Goal: Book appointment/travel/reservation

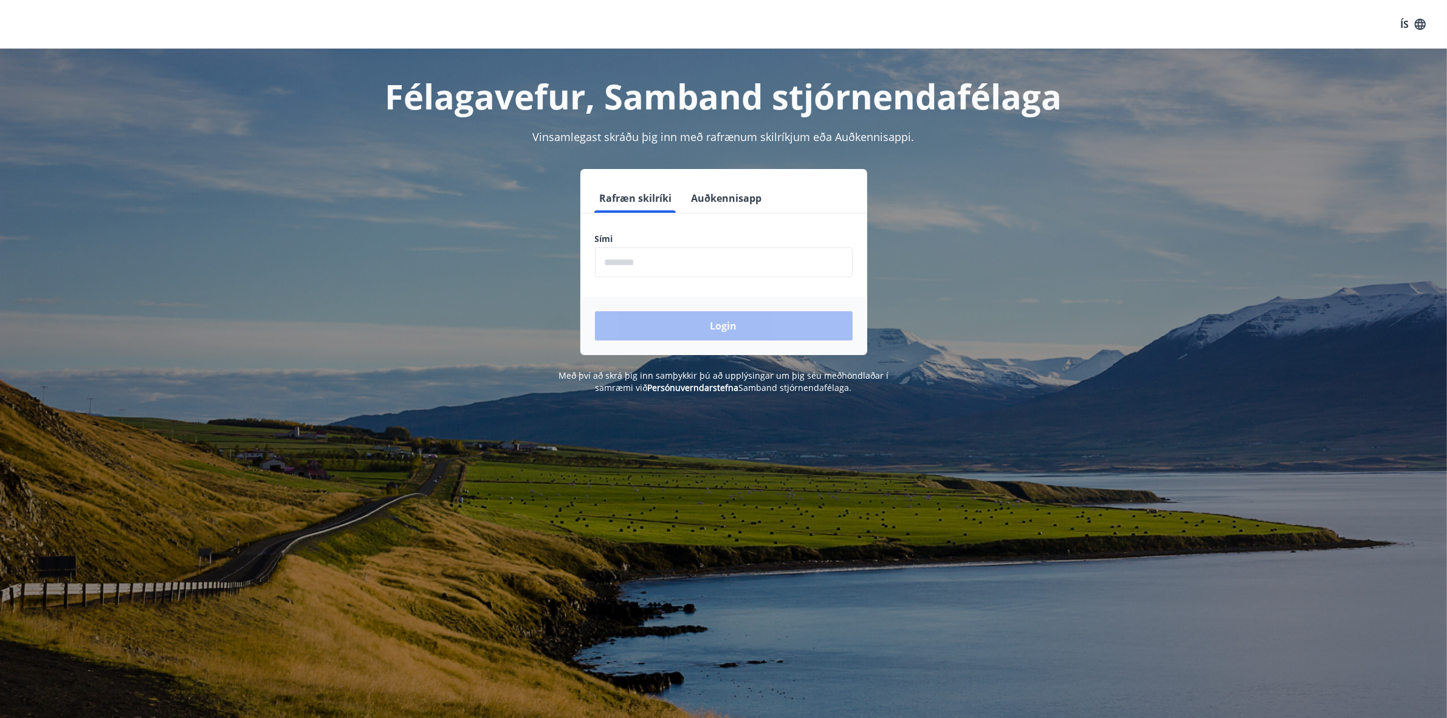
click at [687, 262] on input "phone" at bounding box center [724, 262] width 258 height 30
type input "********"
click at [715, 325] on button "Login" at bounding box center [724, 325] width 258 height 29
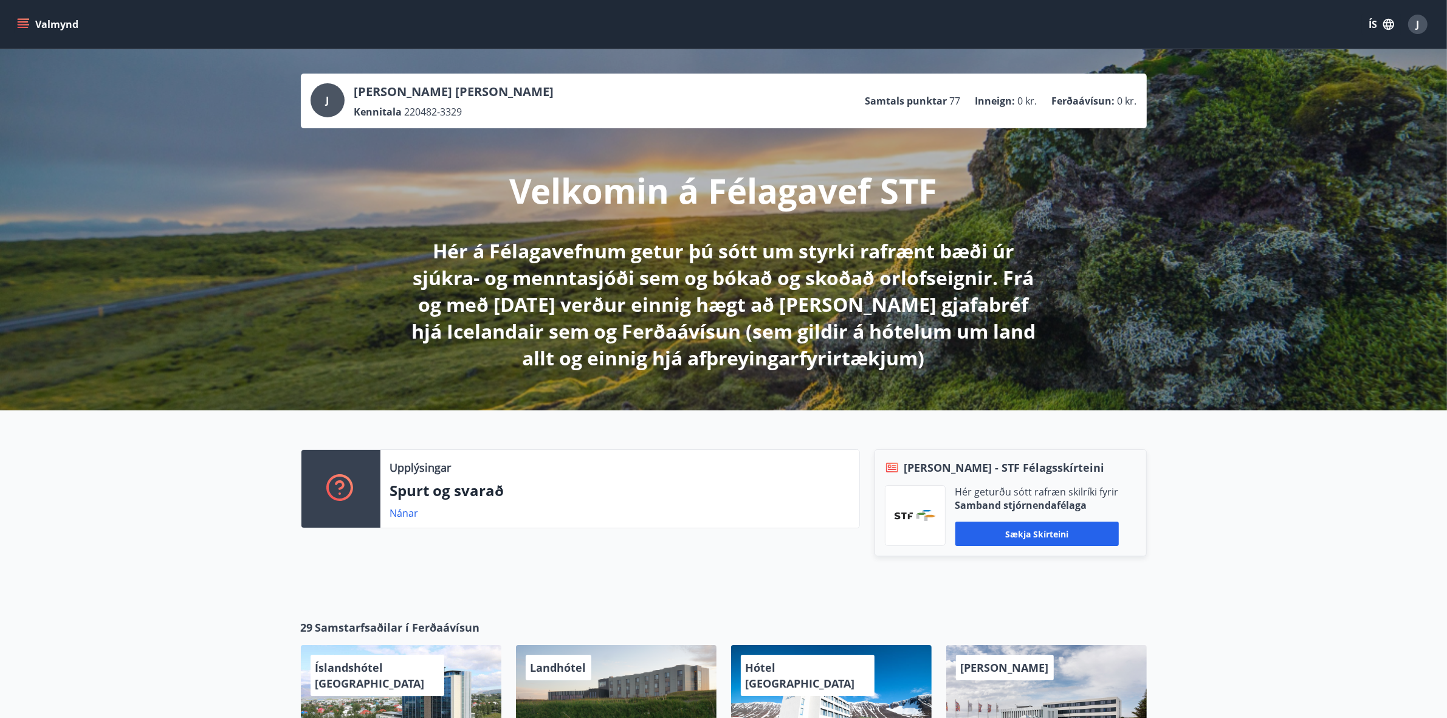
click at [1417, 26] on span "J" at bounding box center [1418, 24] width 3 height 13
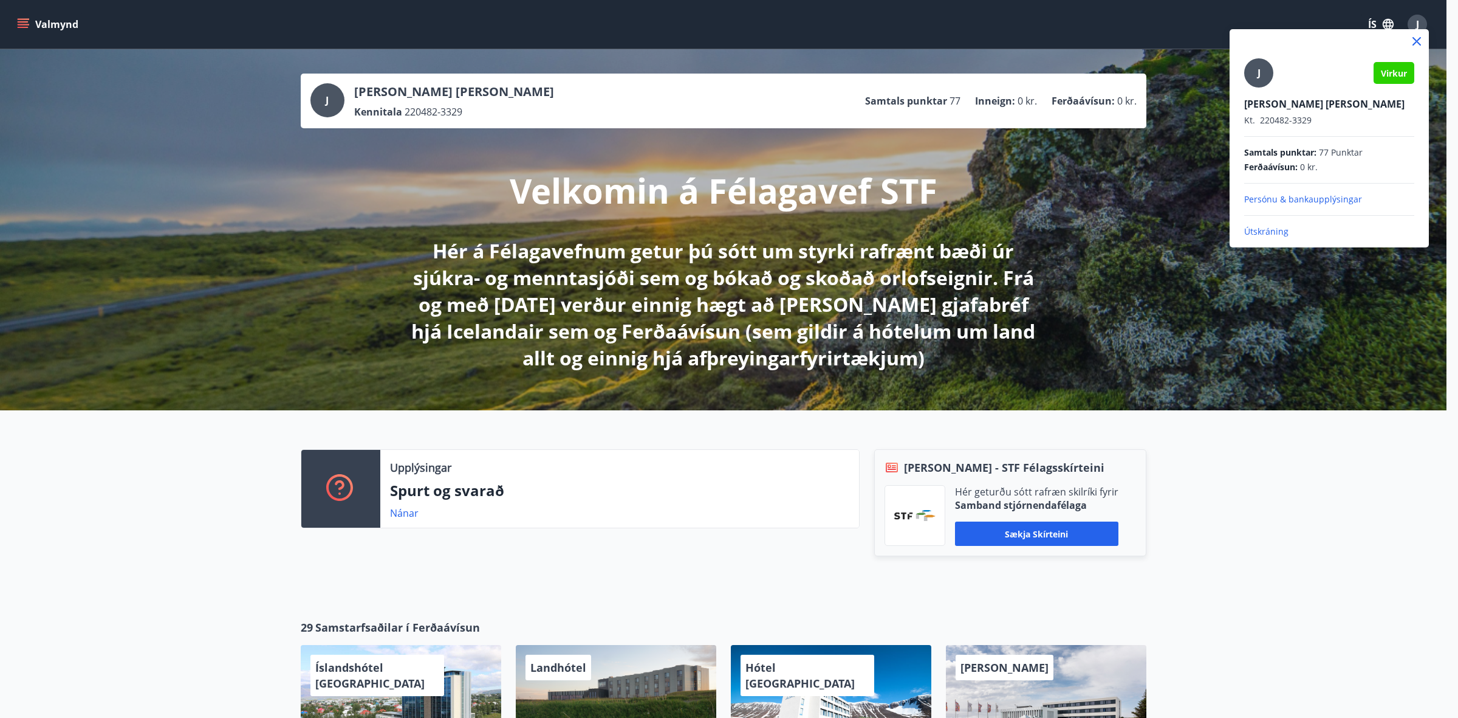
click at [1416, 26] on div at bounding box center [729, 359] width 1458 height 718
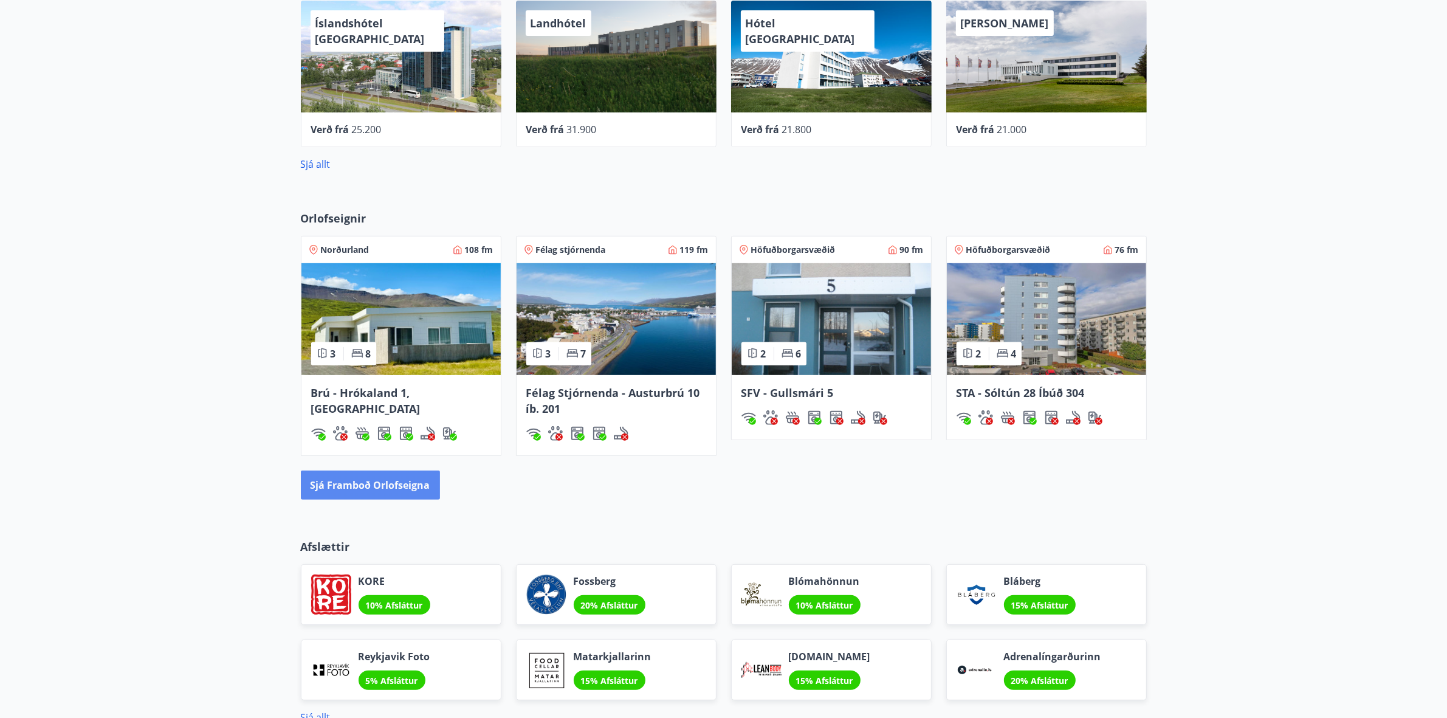
scroll to position [608, 0]
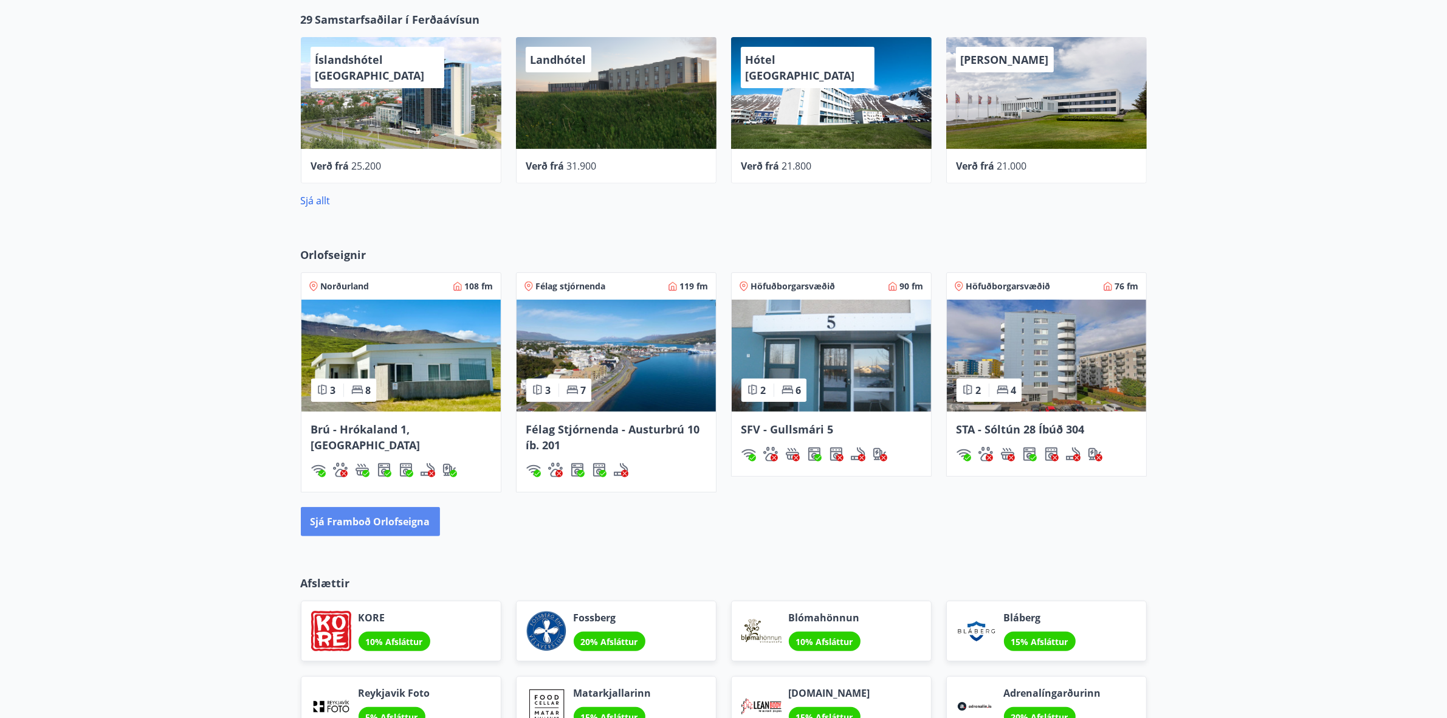
click at [380, 512] on button "Sjá framboð orlofseigna" at bounding box center [370, 521] width 139 height 29
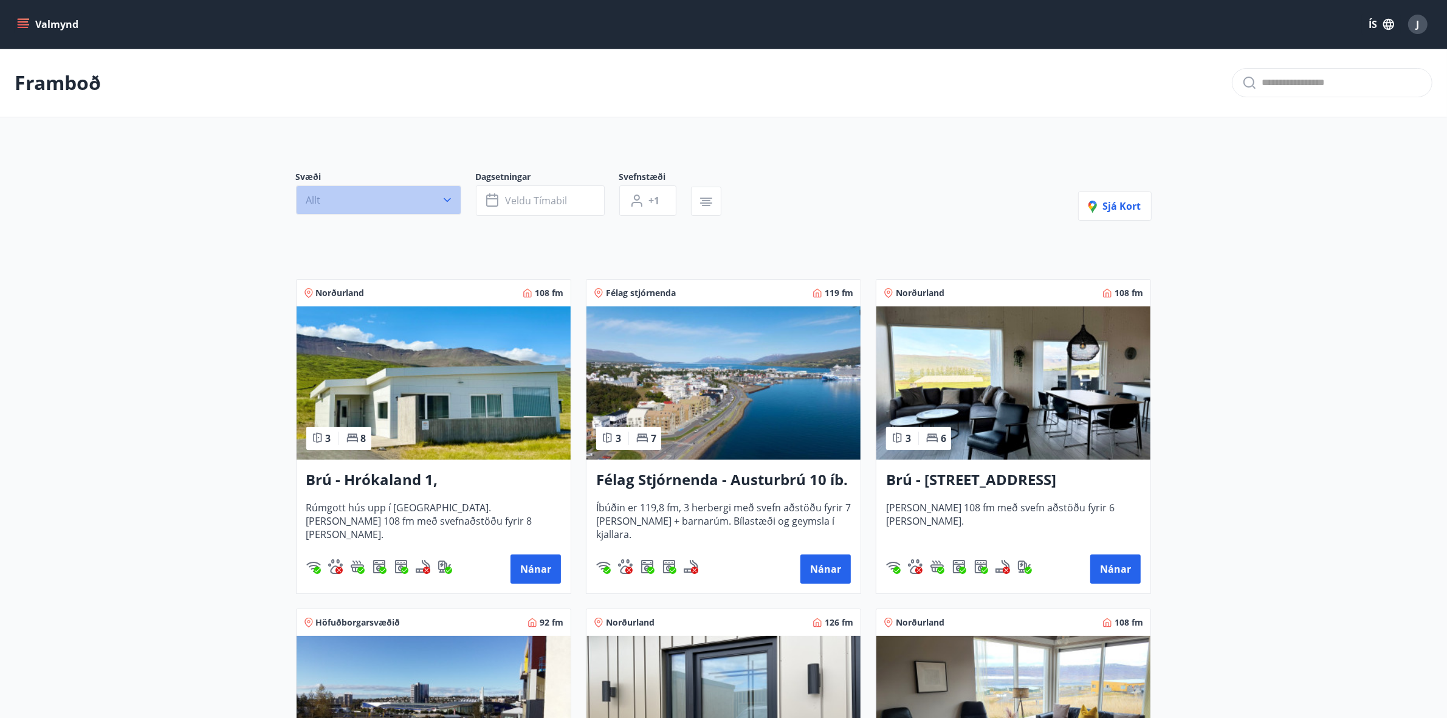
click at [394, 202] on button "Allt" at bounding box center [378, 199] width 165 height 29
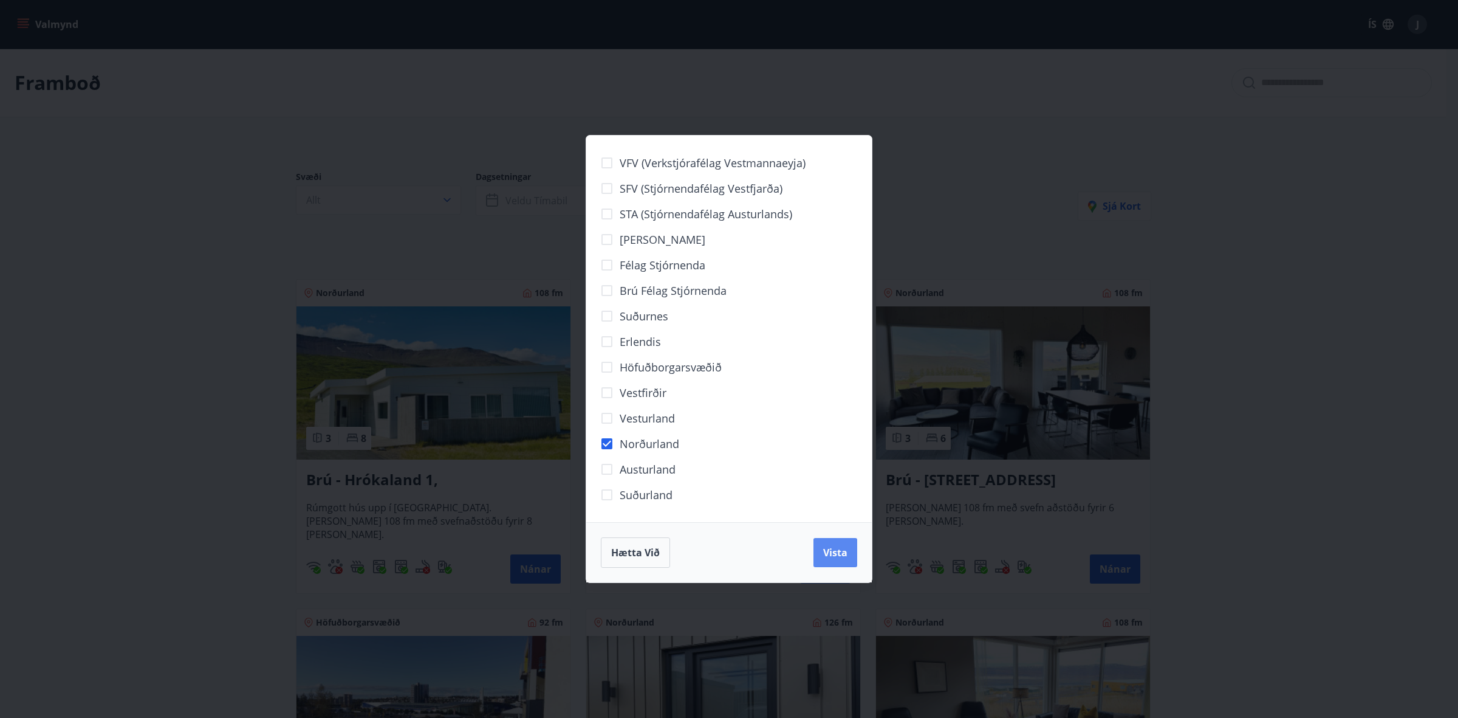
click at [840, 553] on span "Vista" at bounding box center [835, 552] width 24 height 13
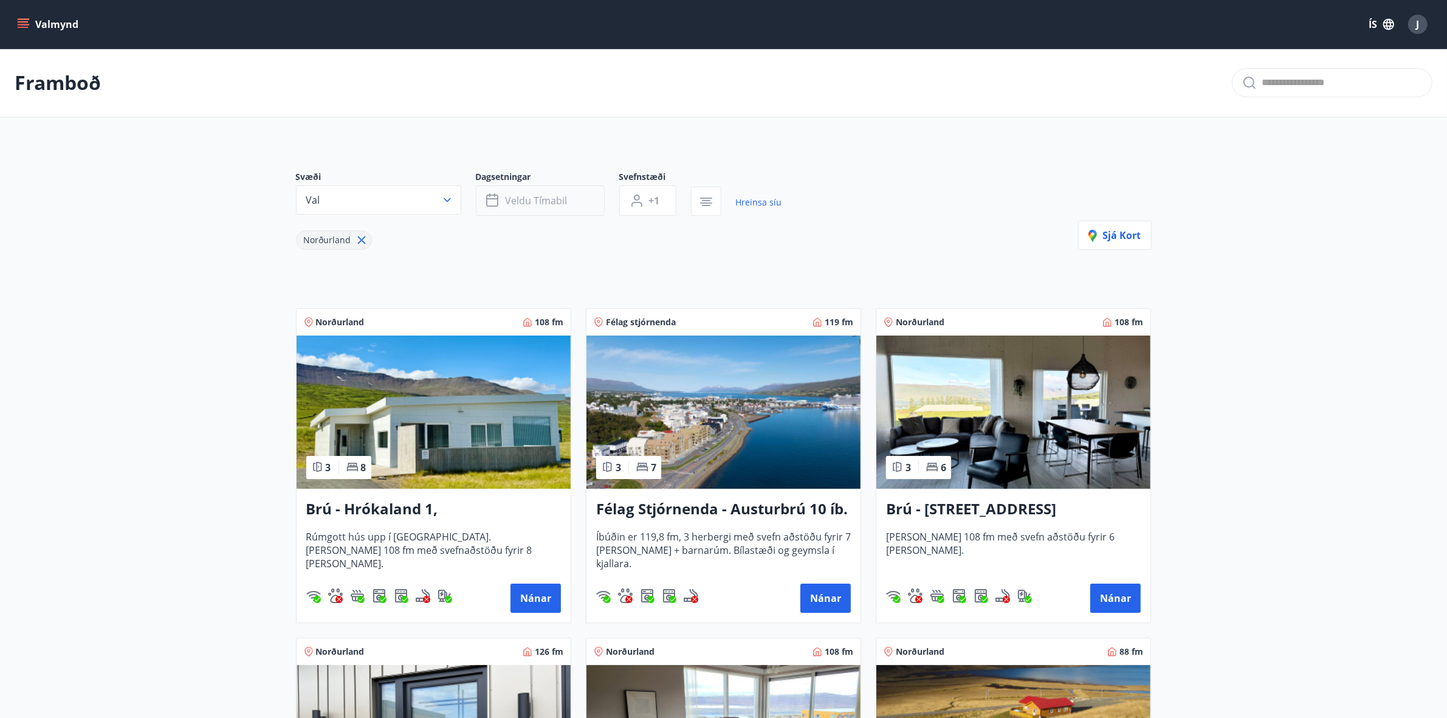
click at [523, 211] on button "Veldu tímabil" at bounding box center [540, 200] width 129 height 30
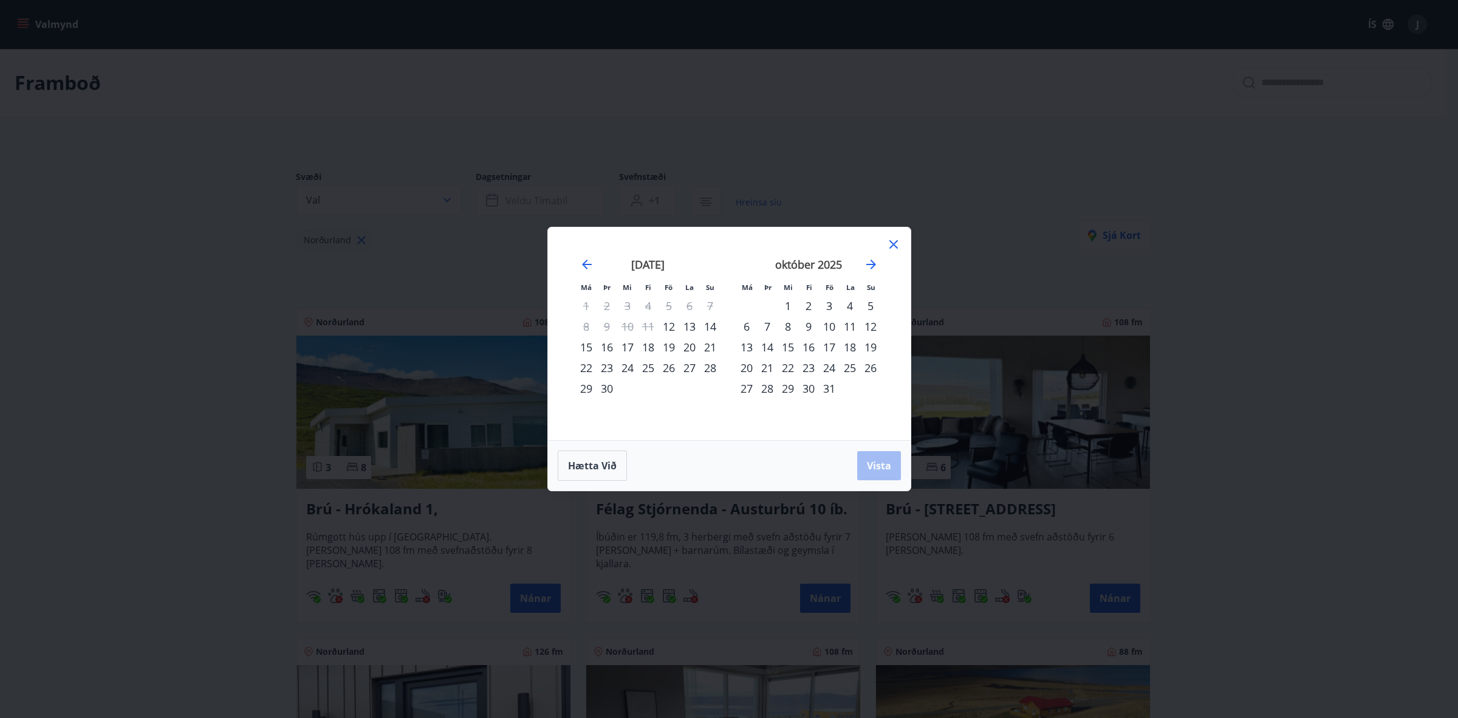
click at [806, 350] on div "16" at bounding box center [808, 347] width 21 height 21
click at [748, 371] on div "20" at bounding box center [747, 367] width 21 height 21
click at [831, 347] on div "17" at bounding box center [829, 347] width 21 height 21
click at [764, 368] on div "21" at bounding box center [767, 367] width 21 height 21
click at [876, 465] on span "Vista" at bounding box center [879, 465] width 24 height 13
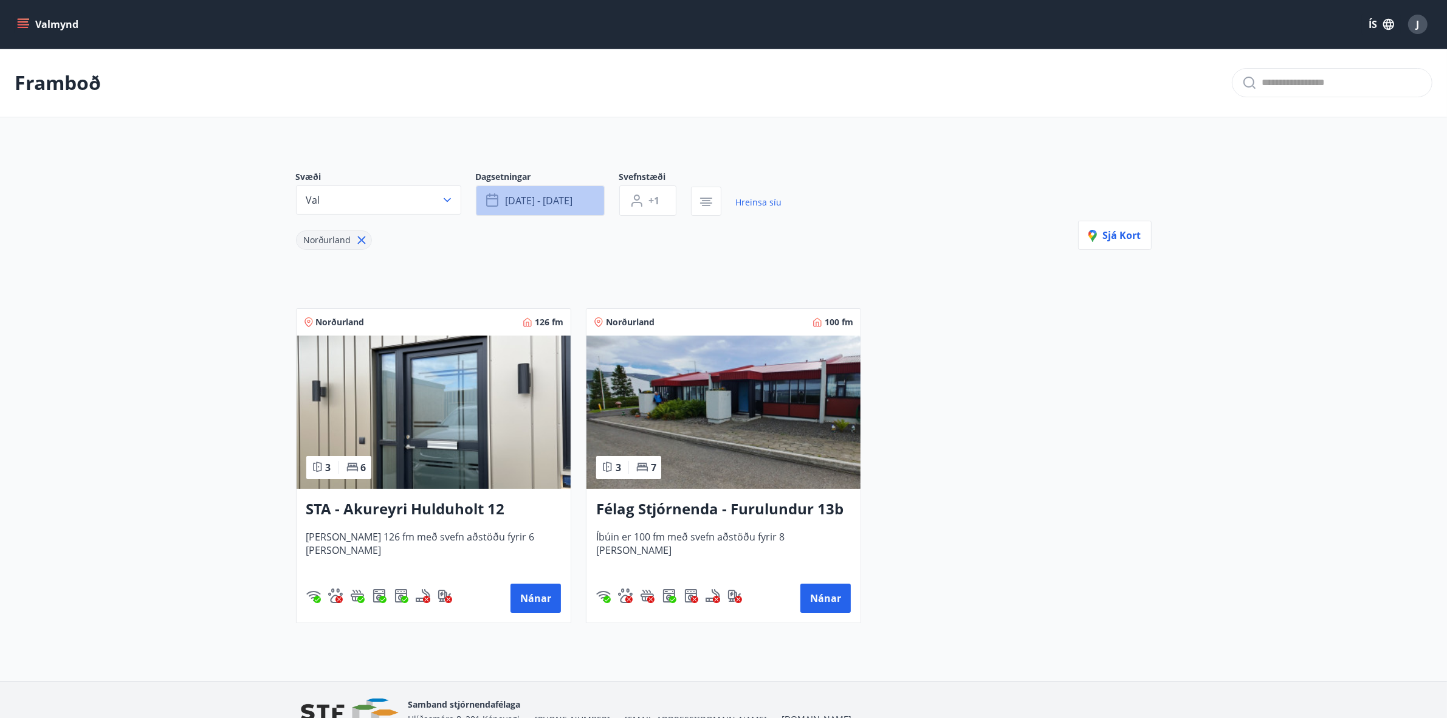
click at [514, 211] on button "[DATE] - [DATE]" at bounding box center [540, 200] width 129 height 30
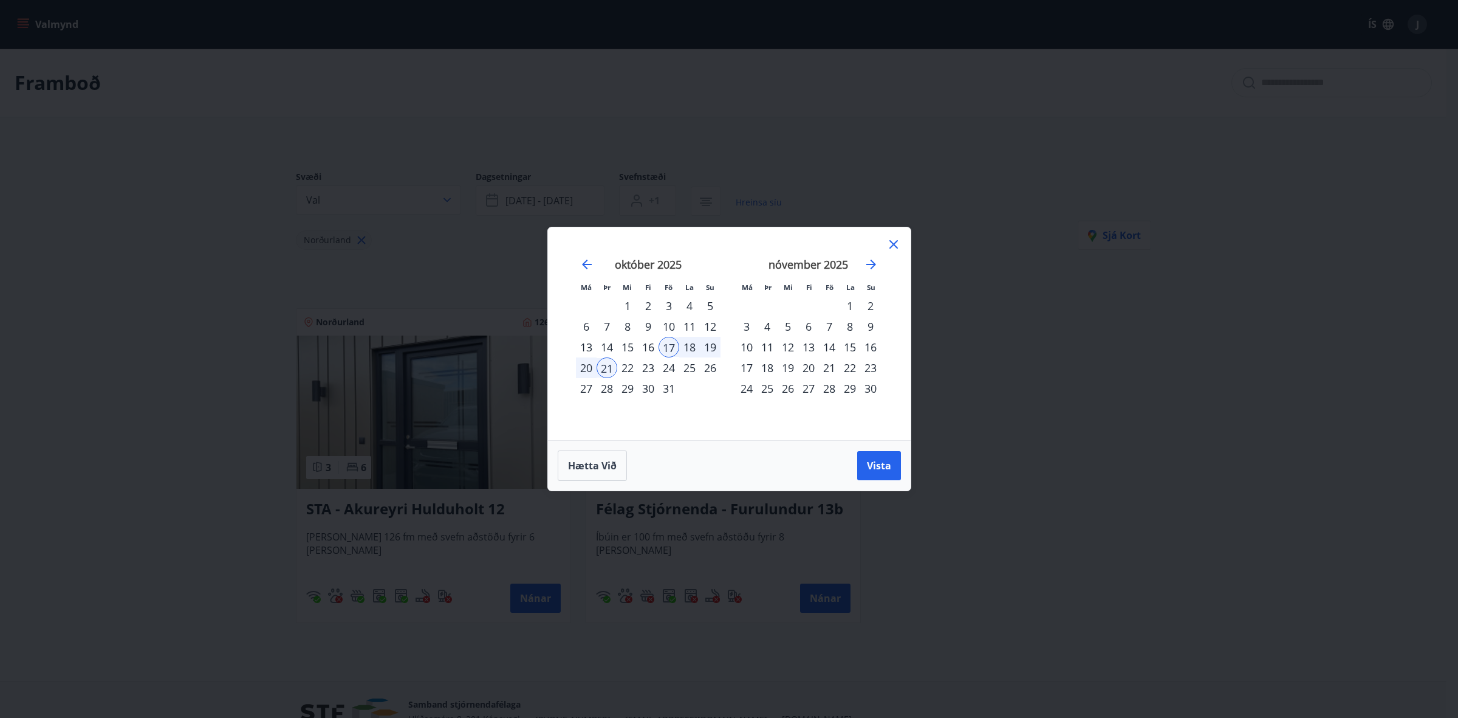
click at [583, 369] on div "20" at bounding box center [586, 367] width 21 height 21
click at [898, 470] on button "Vista" at bounding box center [879, 465] width 44 height 29
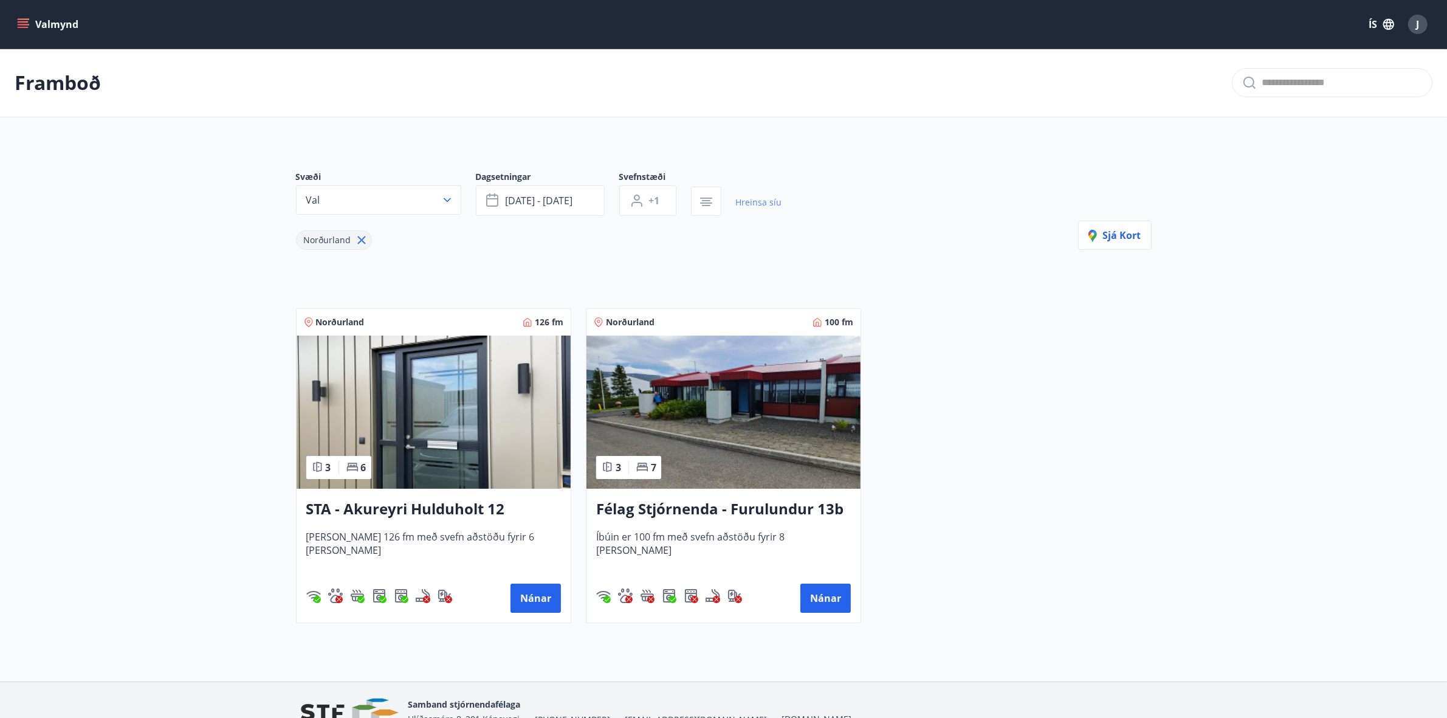
click at [757, 204] on link "Hreinsa síu" at bounding box center [759, 202] width 46 height 27
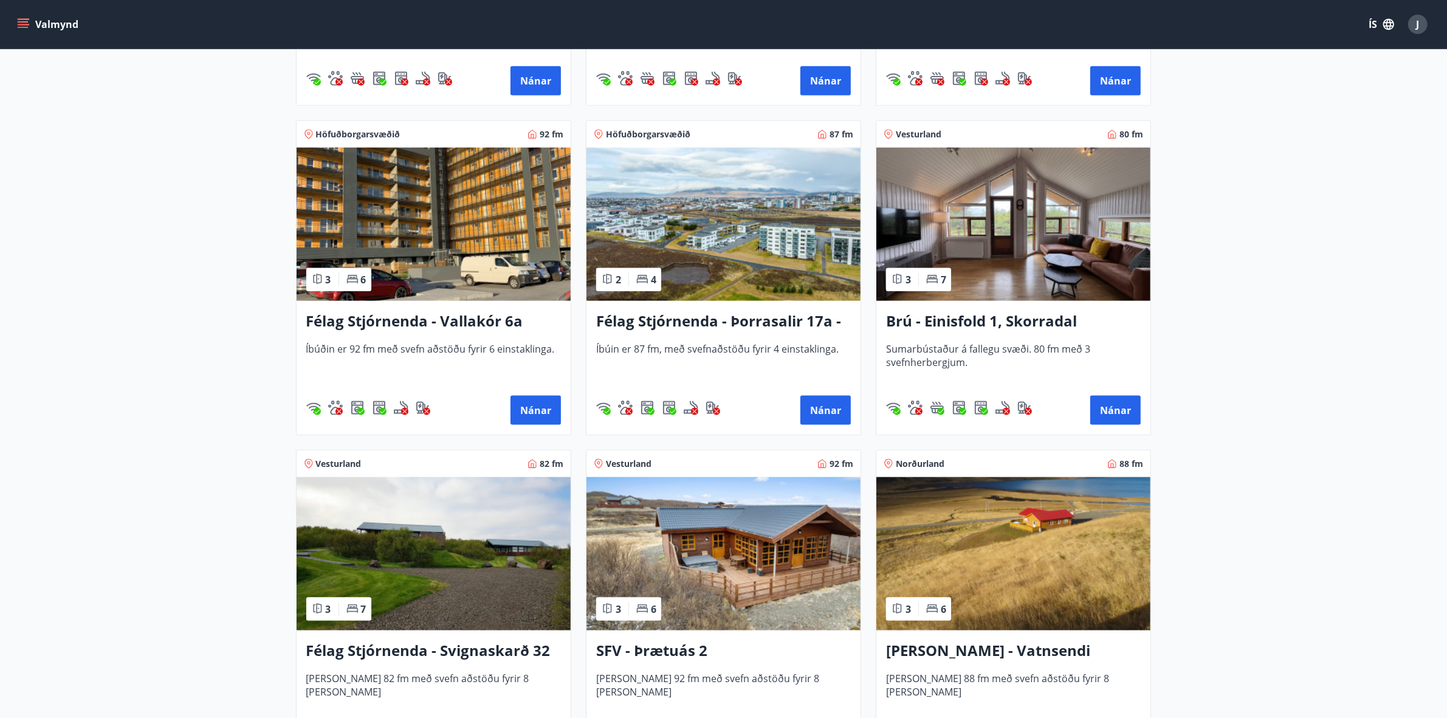
scroll to position [1823, 0]
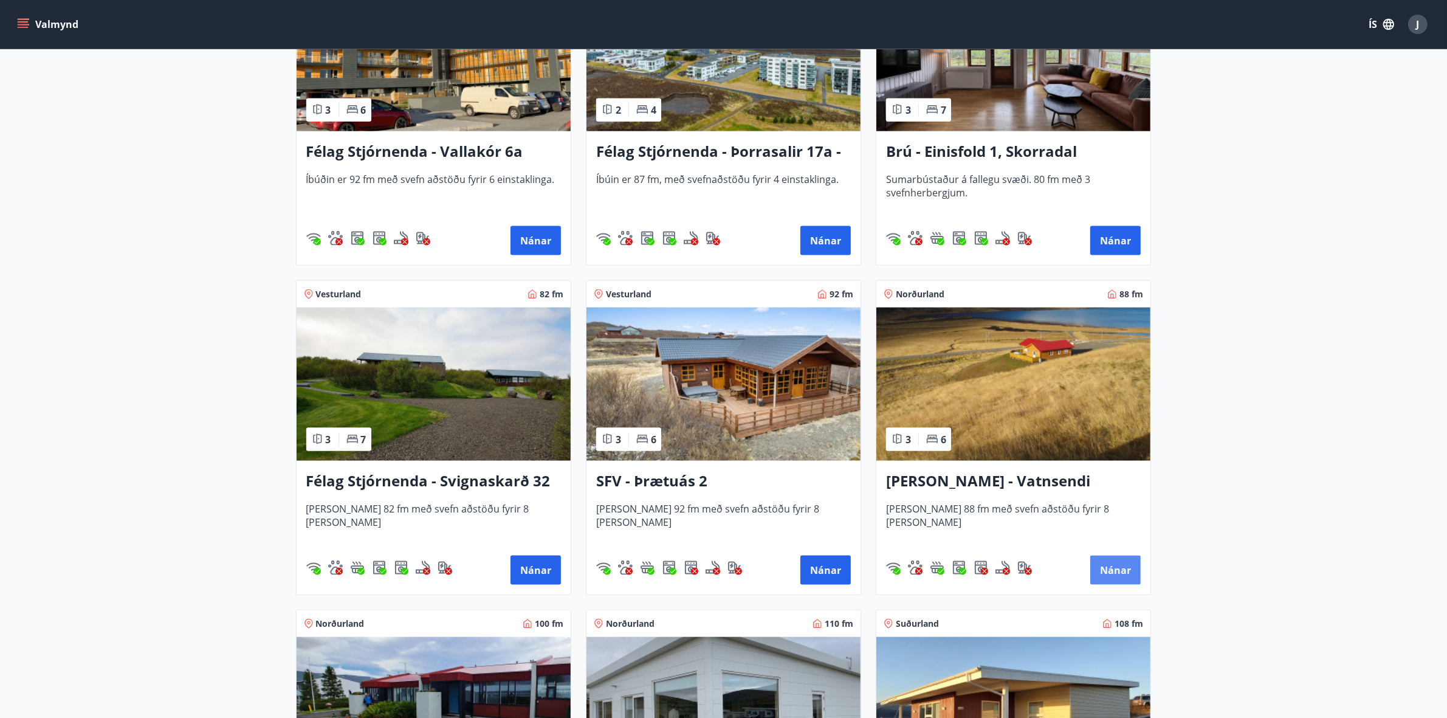
click at [1108, 570] on button "Nánar" at bounding box center [1115, 569] width 50 height 29
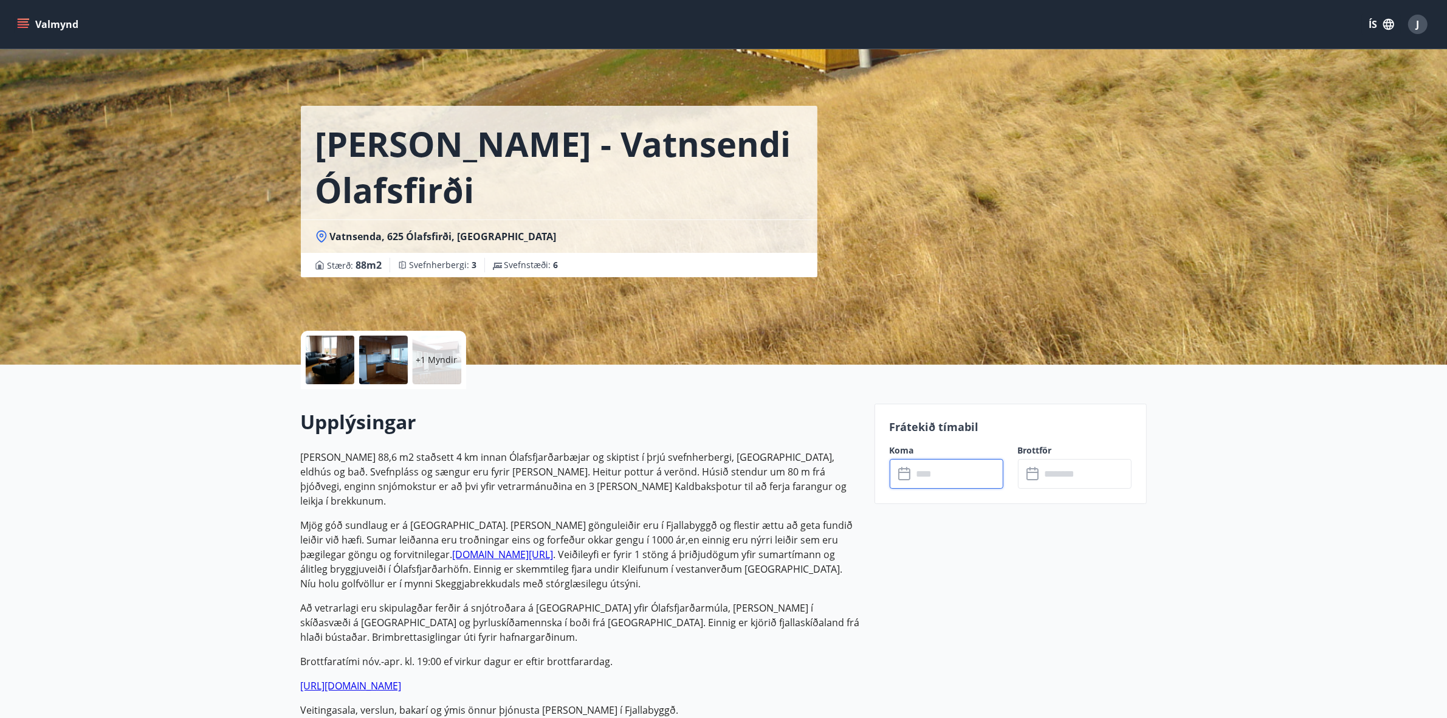
click at [925, 472] on input "text" at bounding box center [958, 474] width 91 height 30
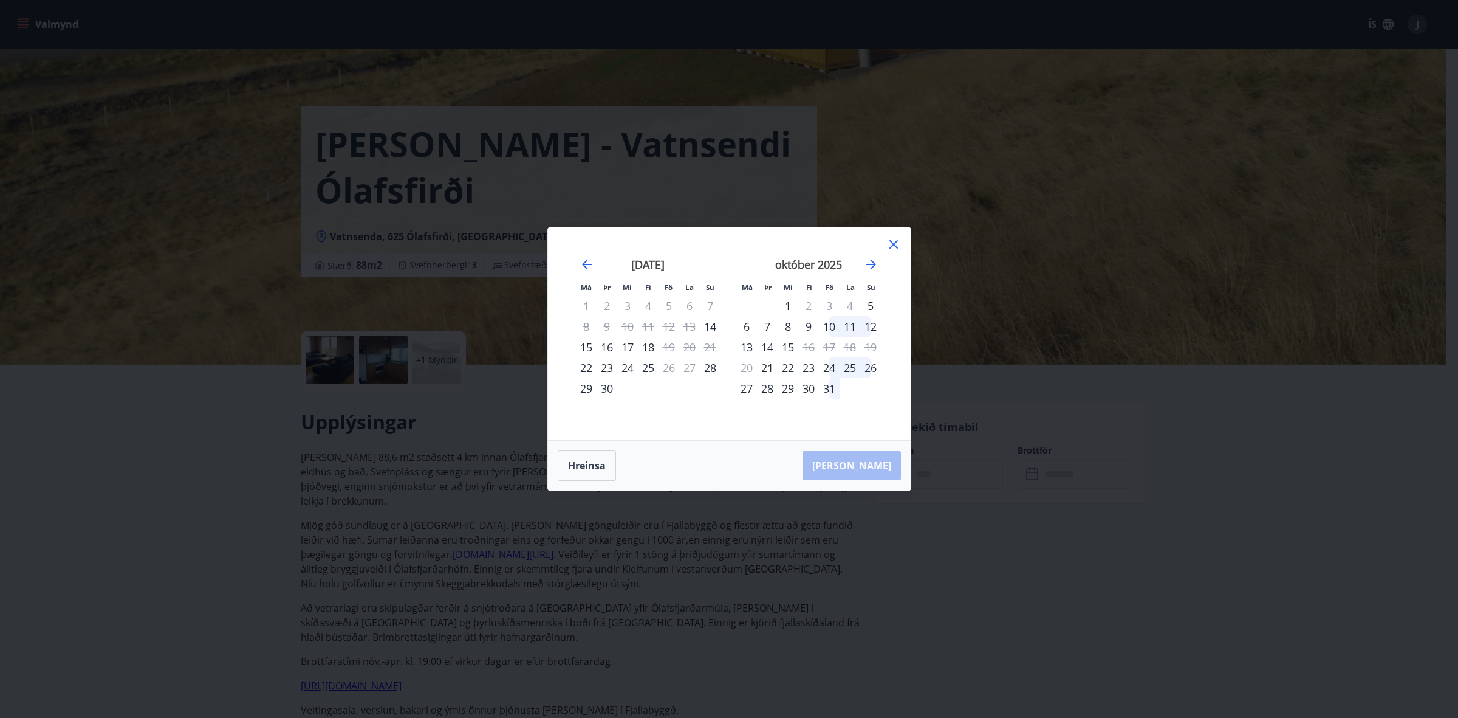
click at [895, 244] on icon at bounding box center [894, 244] width 15 height 15
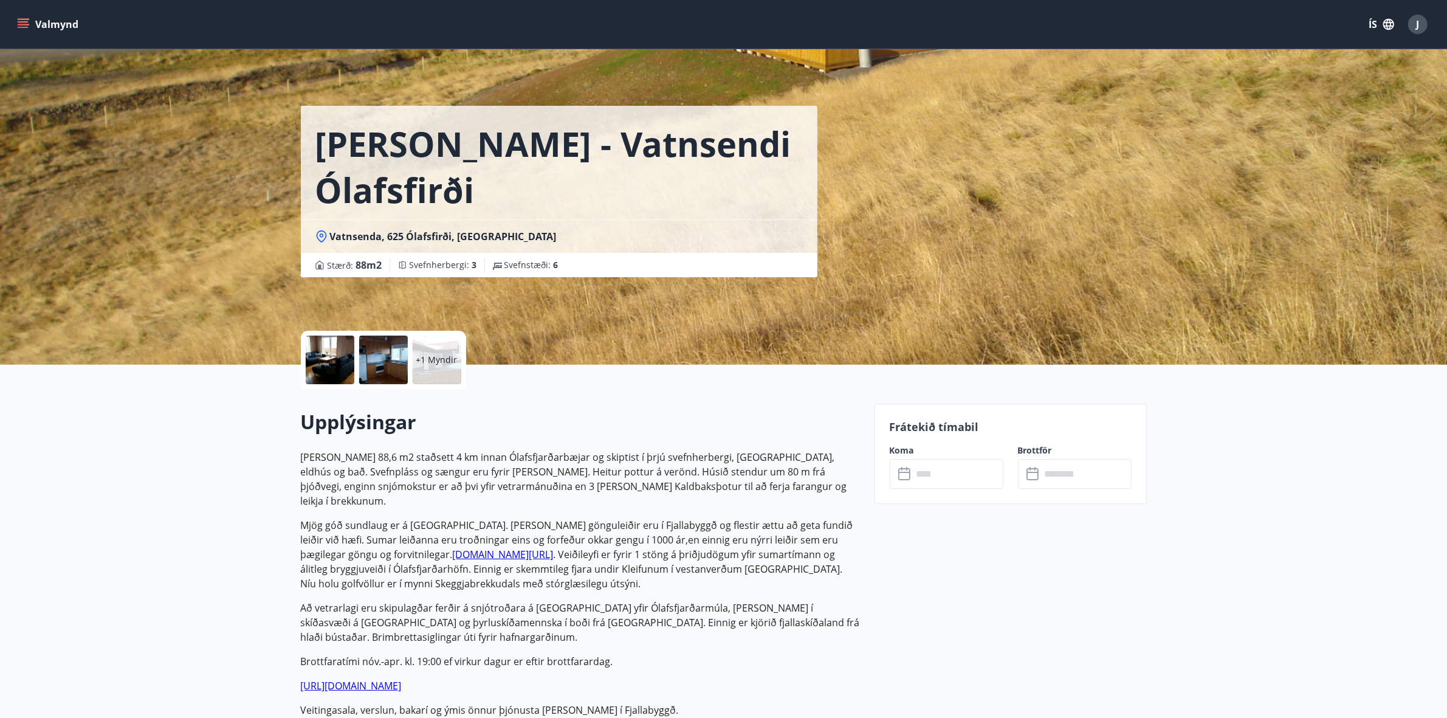
drag, startPoint x: 654, startPoint y: 404, endPoint x: 661, endPoint y: 412, distance: 10.3
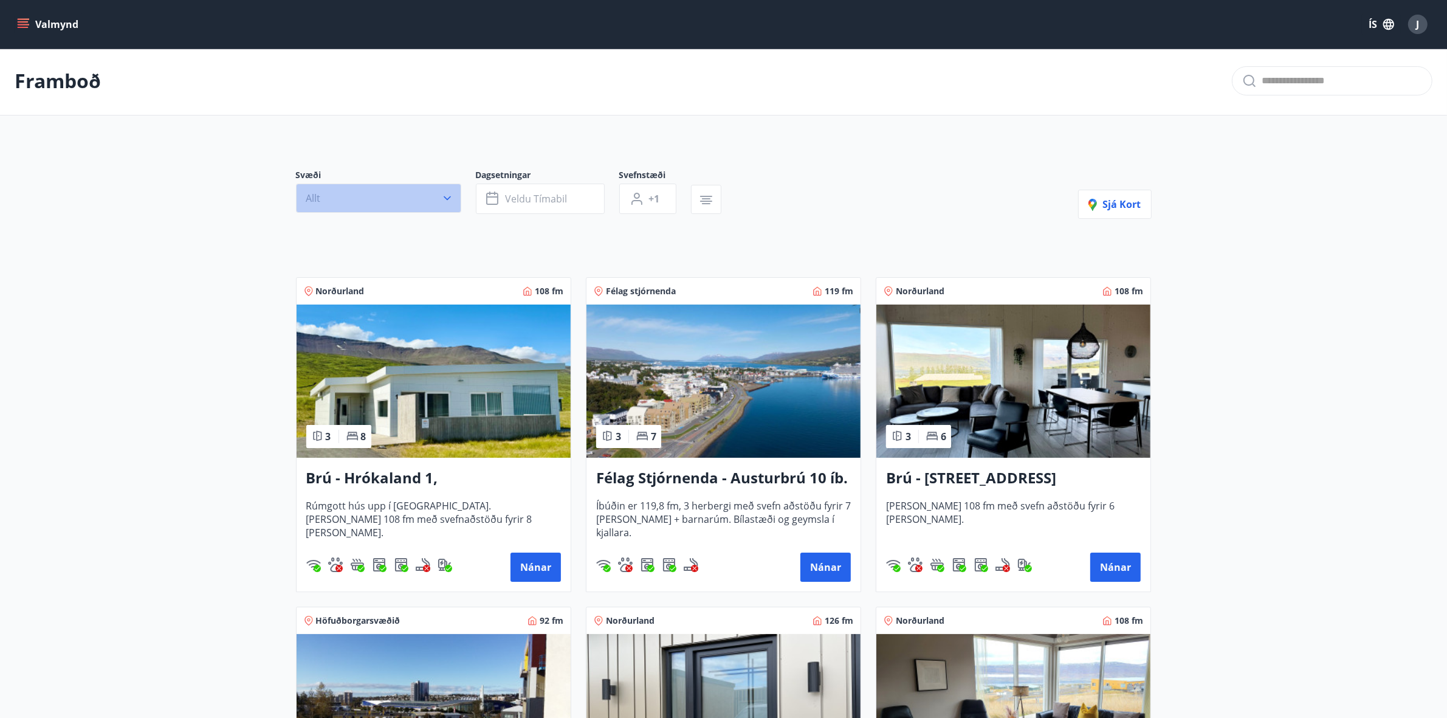
click at [407, 202] on button "Allt" at bounding box center [378, 198] width 165 height 29
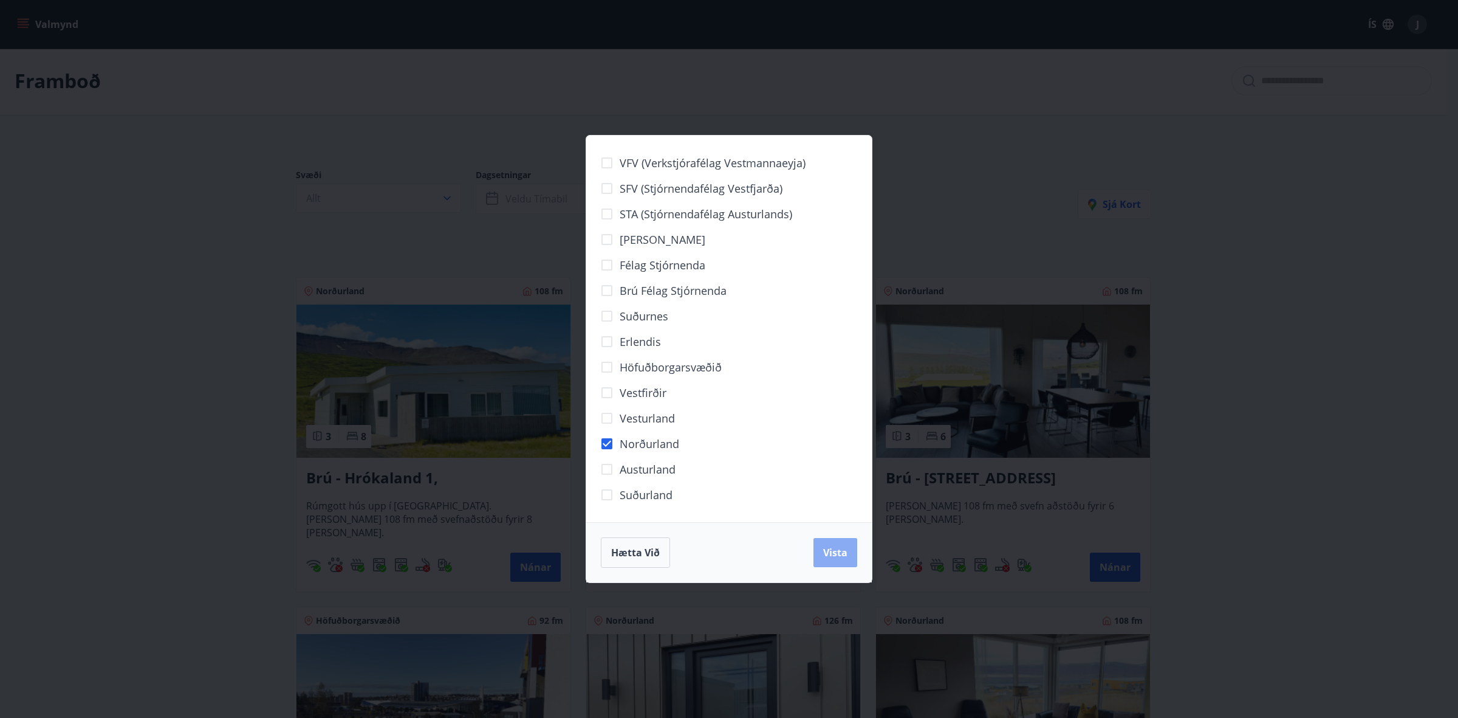
click at [836, 546] on span "Vista" at bounding box center [835, 552] width 24 height 13
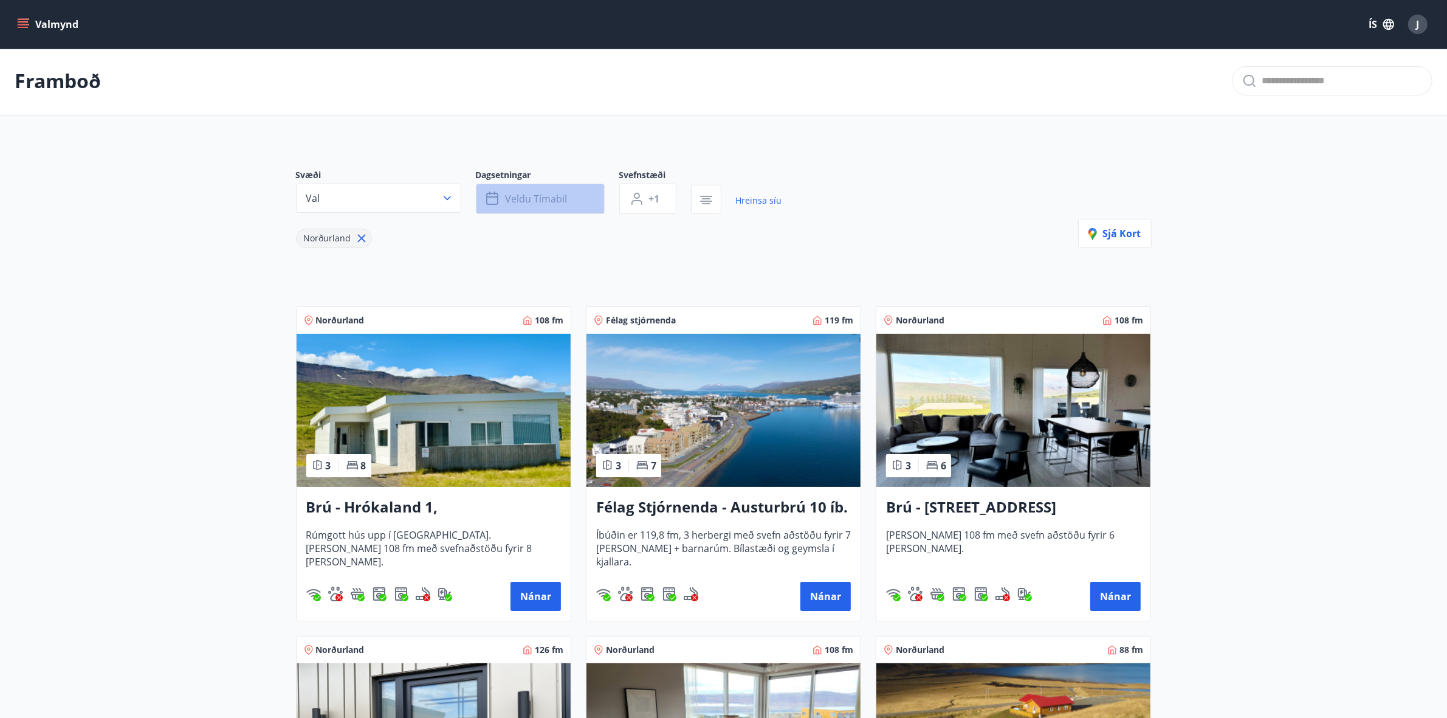
click at [544, 207] on button "Veldu tímabil" at bounding box center [540, 199] width 129 height 30
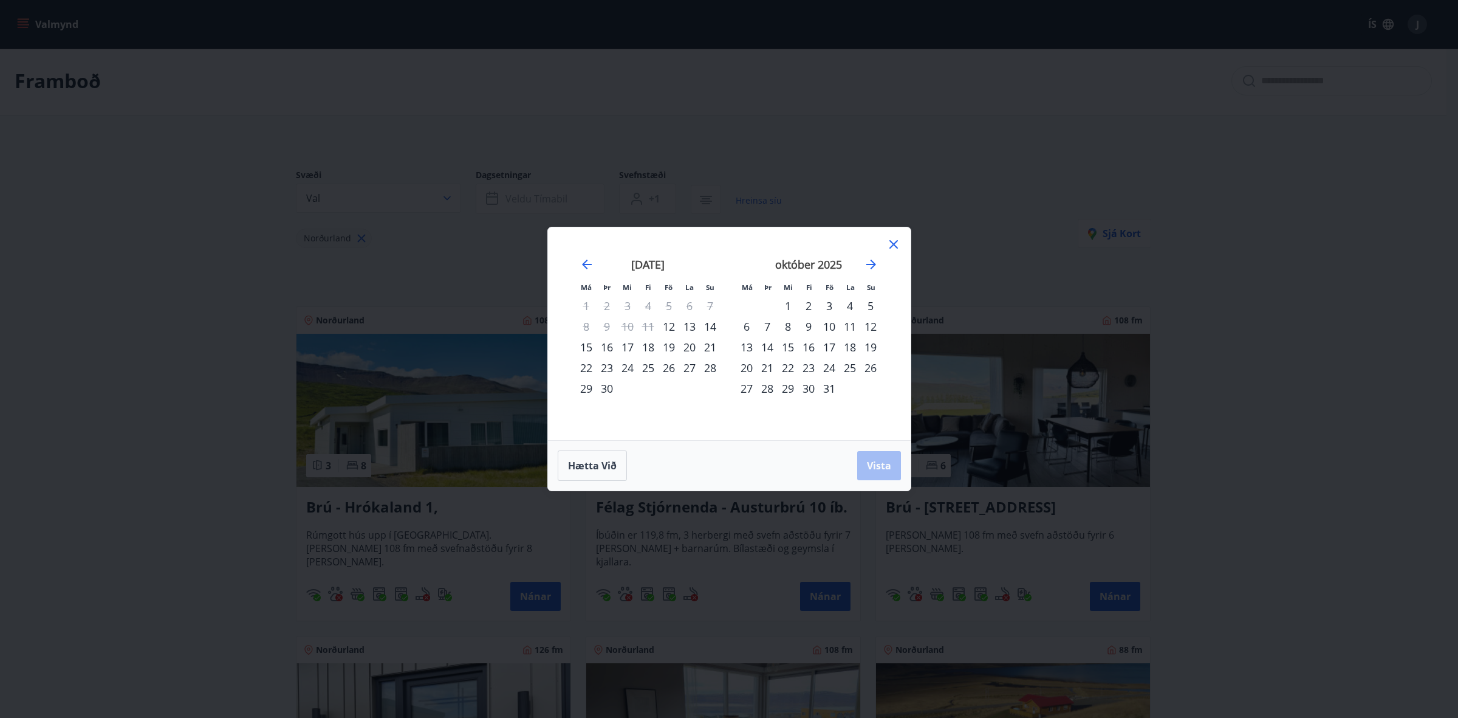
click at [829, 345] on div "17" at bounding box center [829, 347] width 21 height 21
click at [764, 365] on div "21" at bounding box center [767, 367] width 21 height 21
click at [872, 466] on span "Vista" at bounding box center [879, 465] width 24 height 13
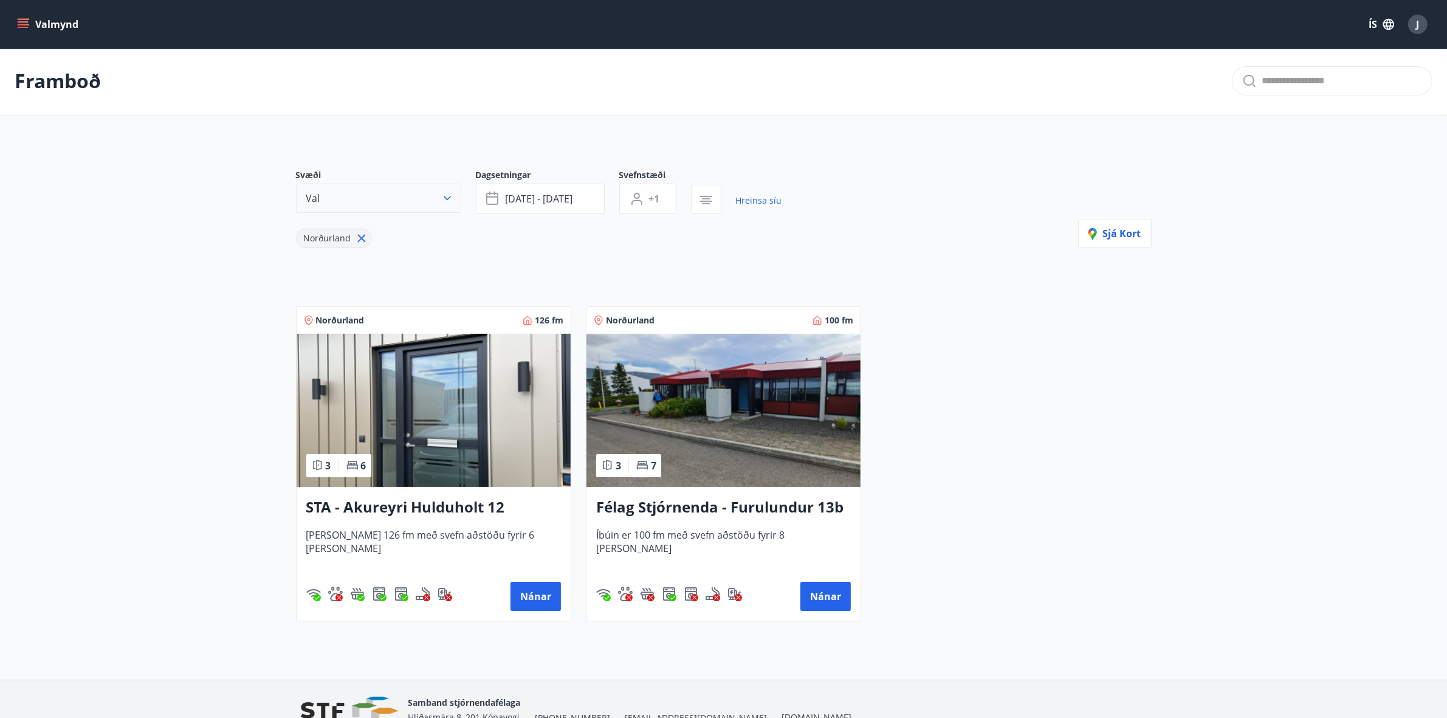
click at [445, 201] on icon "button" at bounding box center [447, 198] width 12 height 12
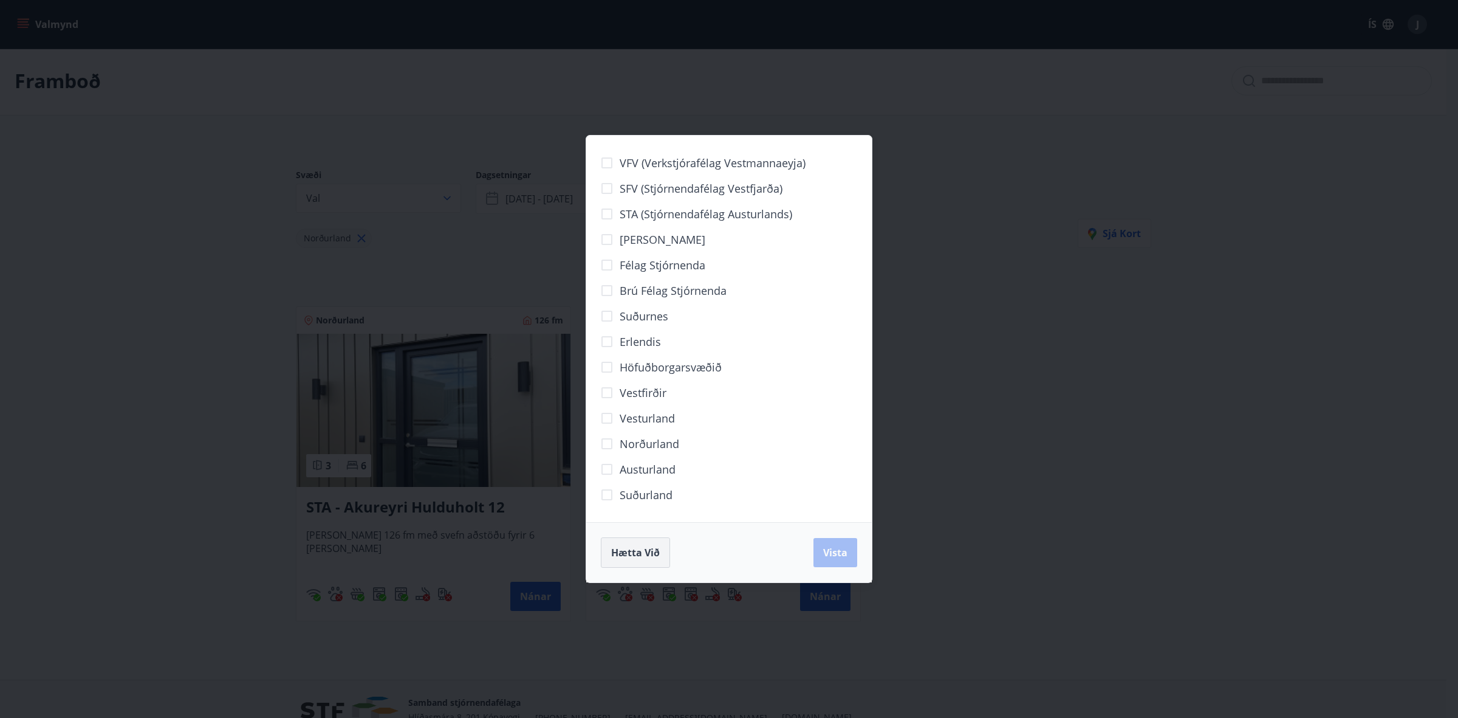
click at [655, 553] on span "Hætta við" at bounding box center [635, 552] width 49 height 13
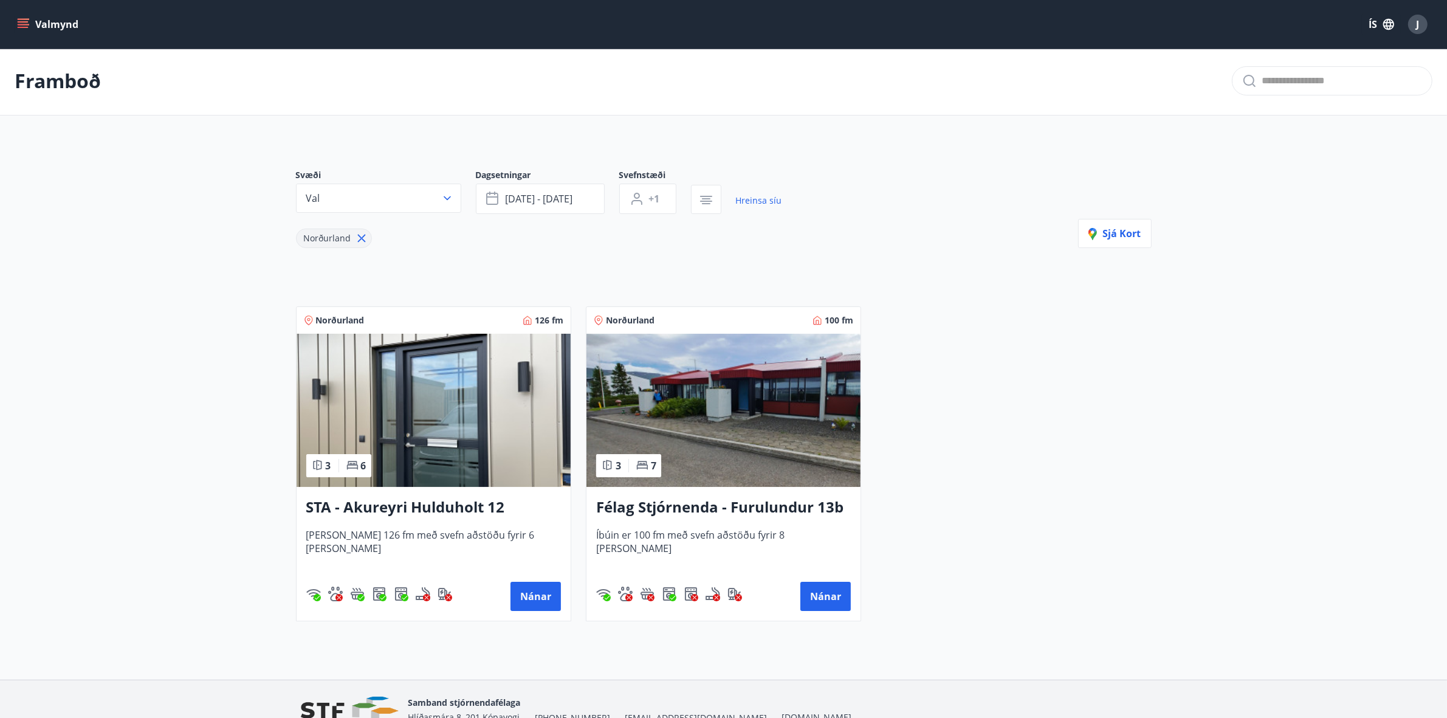
click at [357, 235] on icon at bounding box center [361, 239] width 8 height 8
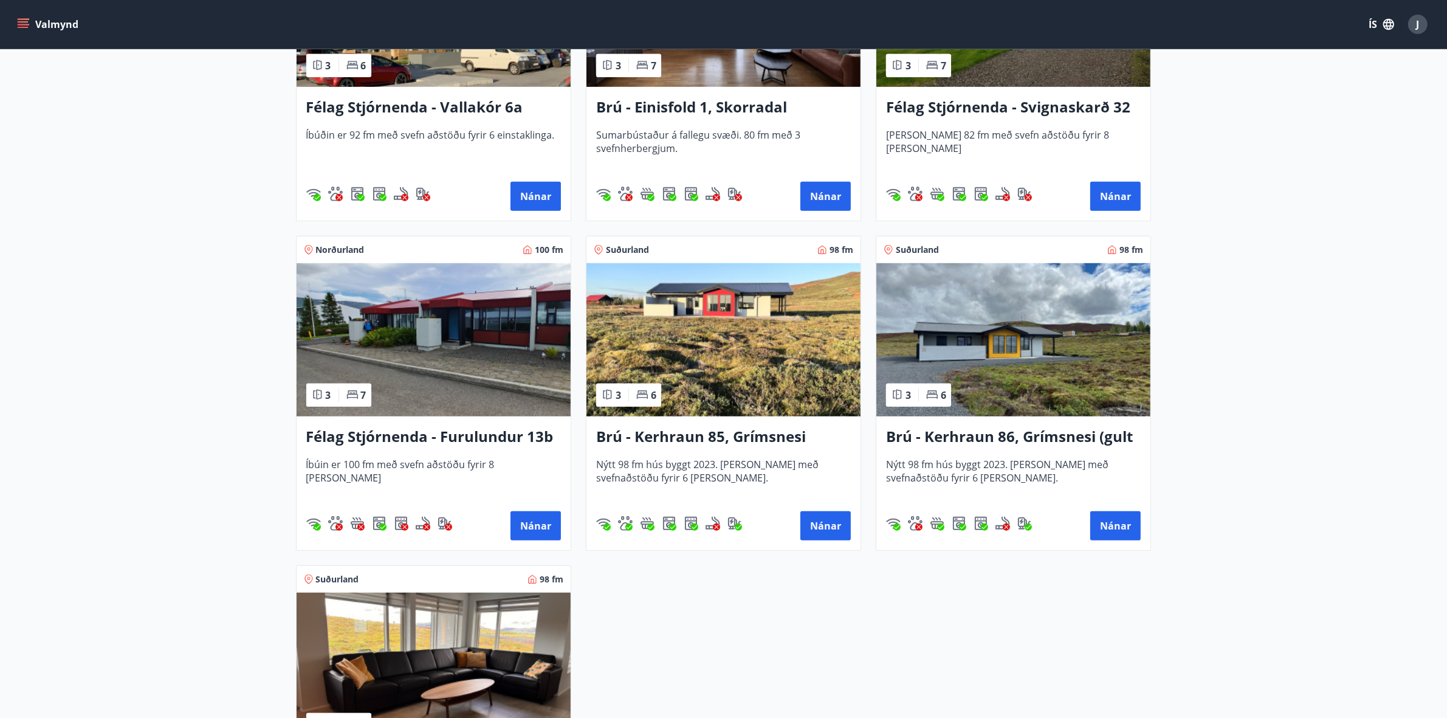
scroll to position [761, 0]
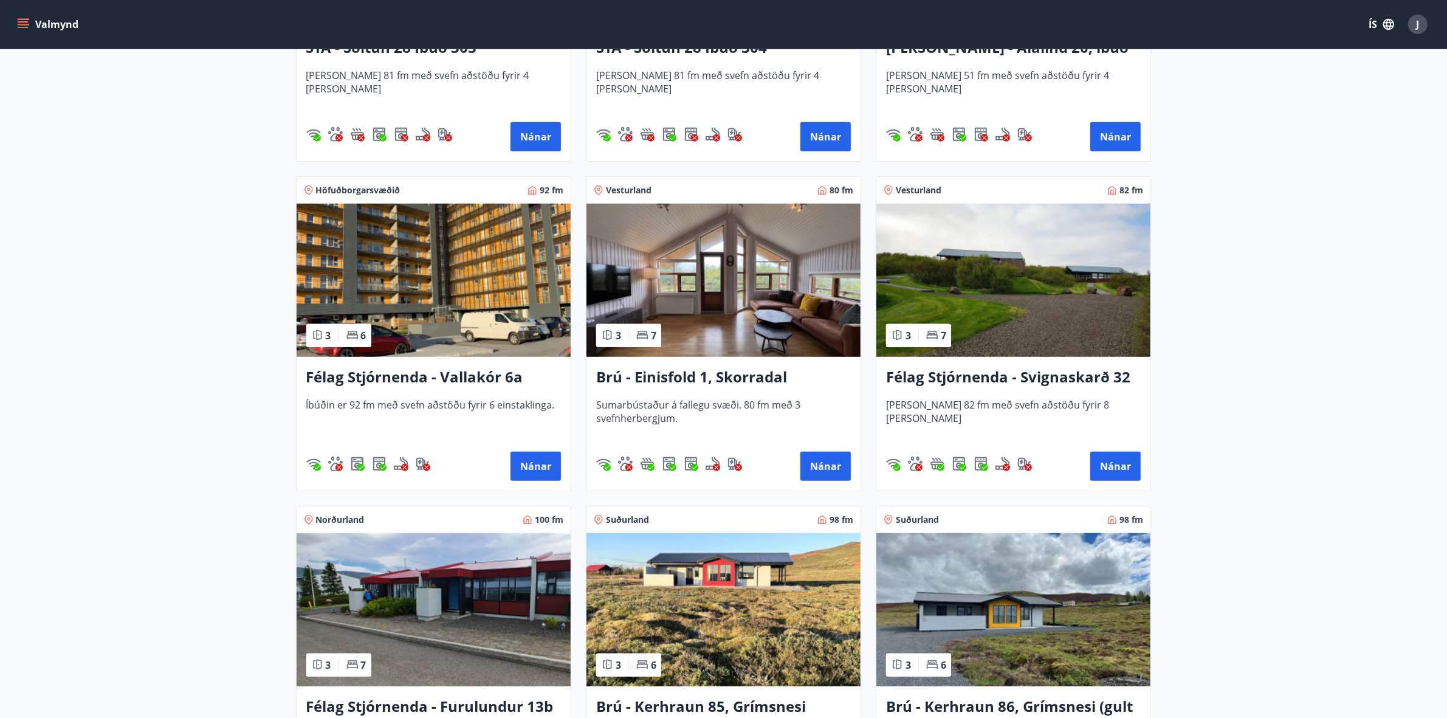
click at [1042, 374] on h3 "Félag Stjórnenda - Svignaskarð 32" at bounding box center [1013, 377] width 255 height 22
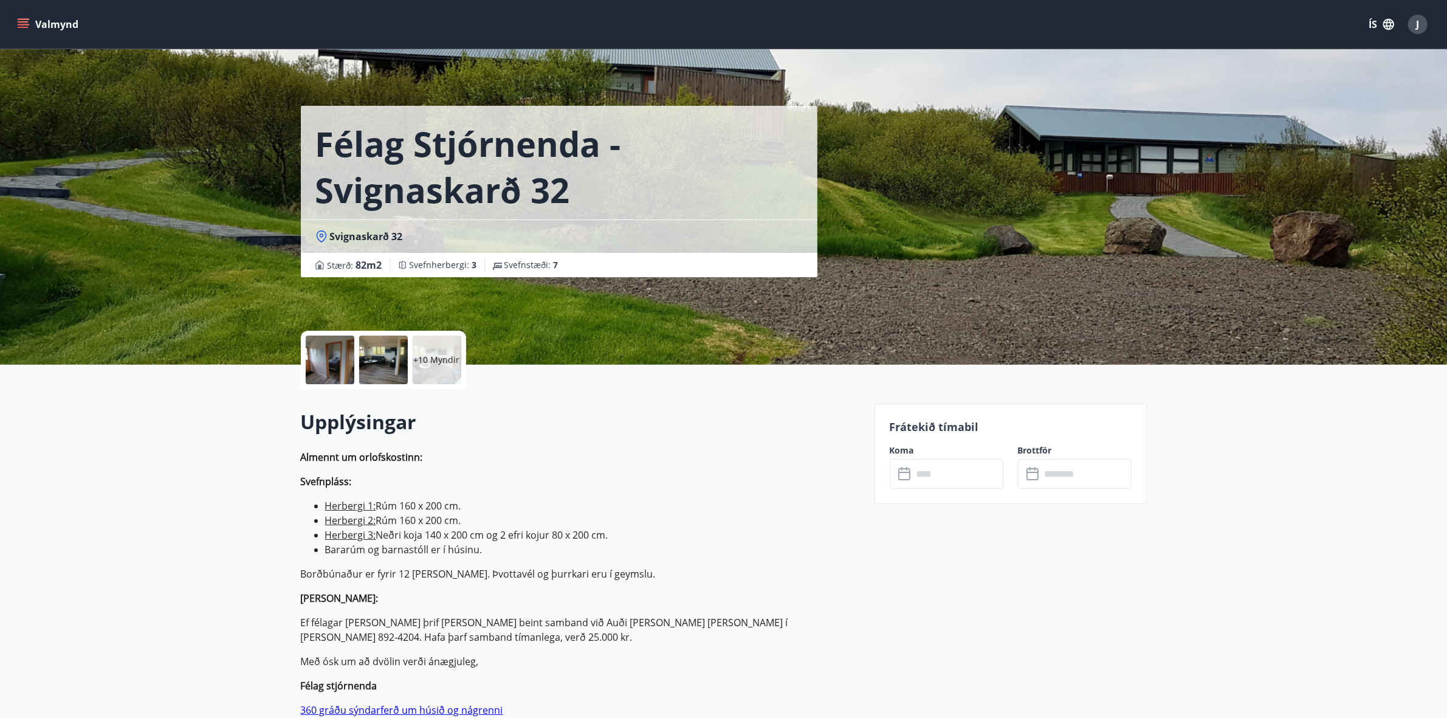
click at [439, 360] on p "+10 Myndir" at bounding box center [437, 360] width 46 height 12
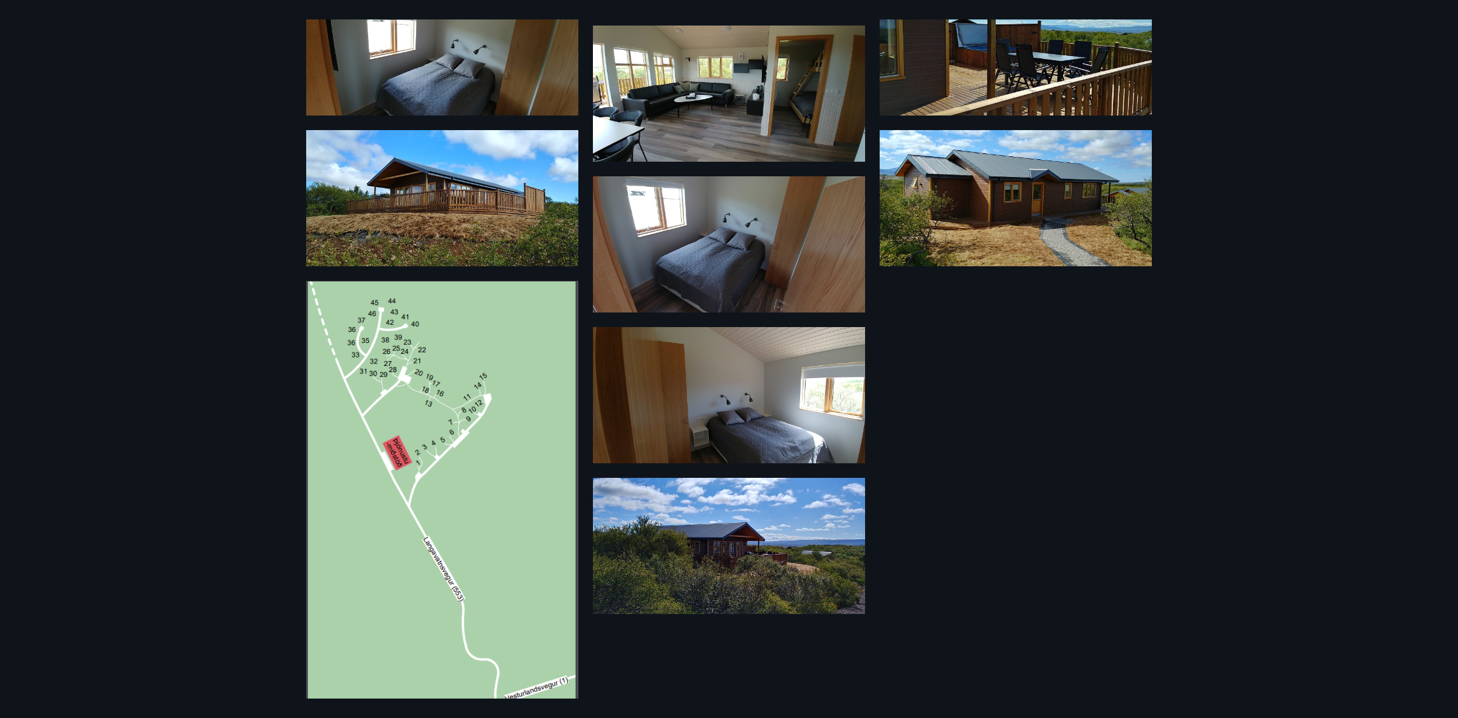
scroll to position [574, 0]
